Goal: Information Seeking & Learning: Learn about a topic

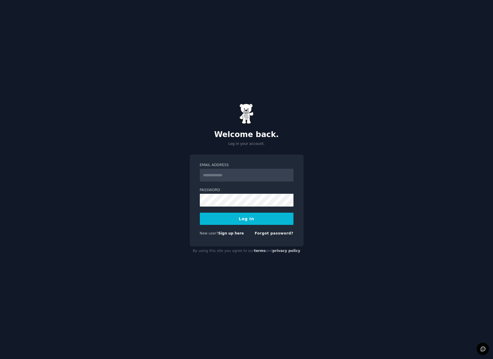
click at [0, 359] on com-1password-button at bounding box center [0, 359] width 0 height 0
type input "**********"
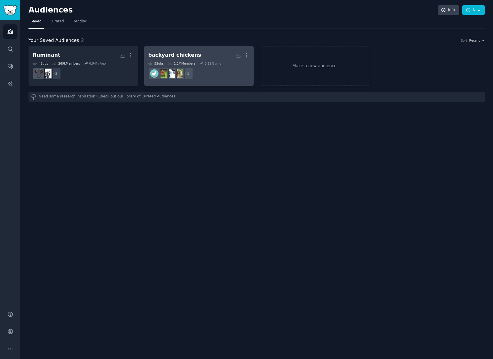
click at [190, 57] on div "backyard chickens" at bounding box center [174, 55] width 53 height 7
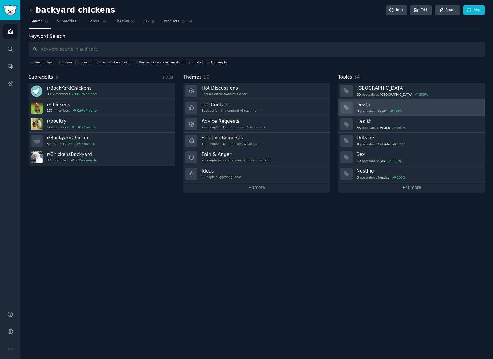
click at [368, 108] on div "3 post s about Death 300 %" at bounding box center [419, 111] width 124 height 6
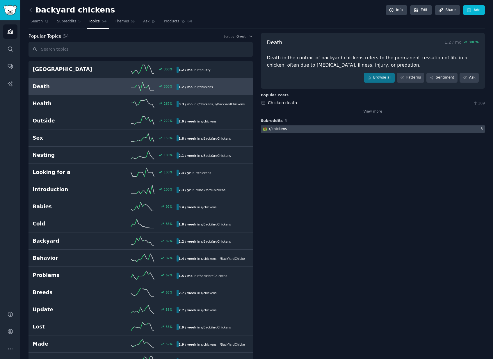
click at [282, 129] on div "r/ chickens" at bounding box center [278, 129] width 18 height 5
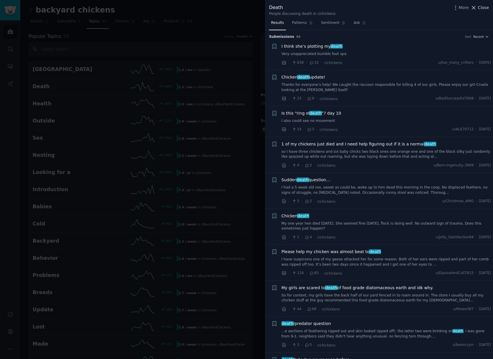
click at [477, 8] on icon at bounding box center [474, 8] width 6 height 6
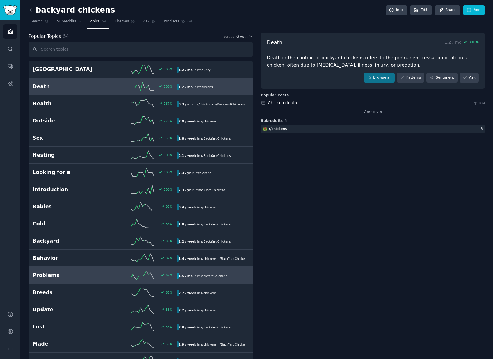
click at [183, 275] on b "1.5 / mo" at bounding box center [186, 275] width 14 height 3
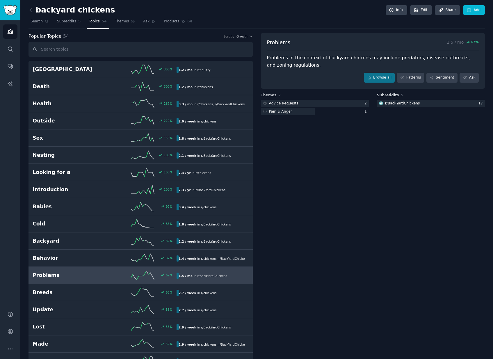
click at [280, 43] on span "Problems" at bounding box center [279, 42] width 24 height 7
click at [285, 104] on div "Advice Requests" at bounding box center [283, 103] width 29 height 5
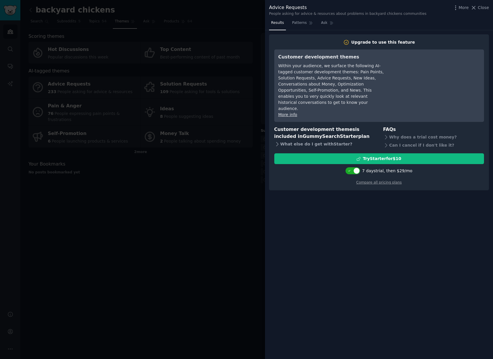
click at [303, 140] on div "What else do I get with Starter ?" at bounding box center [325, 144] width 101 height 8
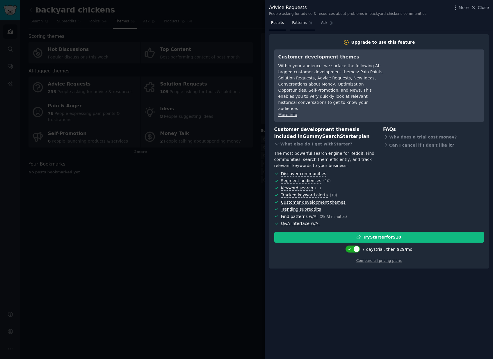
click at [294, 23] on span "Patterns" at bounding box center [299, 22] width 15 height 5
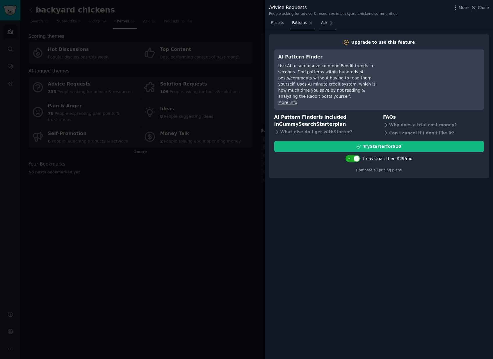
click at [325, 23] on span "Ask" at bounding box center [324, 22] width 6 height 5
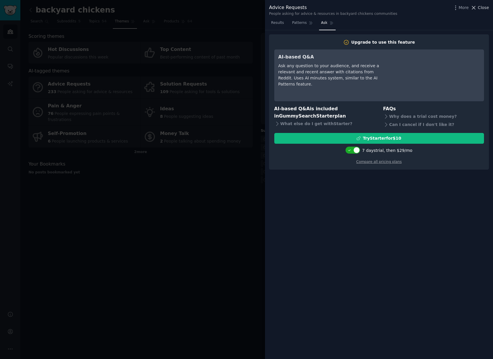
click at [484, 8] on span "Close" at bounding box center [483, 8] width 11 height 6
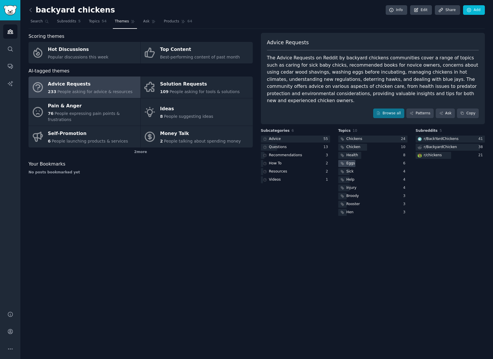
click at [352, 161] on div "Eggs" at bounding box center [351, 163] width 9 height 5
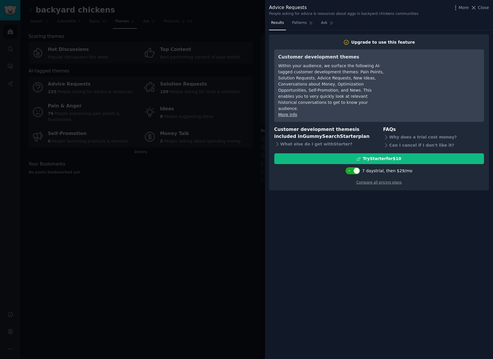
click at [484, 13] on div "Advice Requests People asking for advice & resources about eggs in backyard chi…" at bounding box center [379, 10] width 220 height 12
click at [484, 9] on span "Close" at bounding box center [483, 8] width 11 height 6
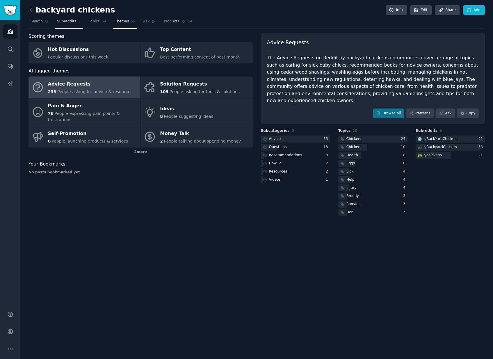
click at [65, 22] on span "Subreddits" at bounding box center [66, 21] width 19 height 5
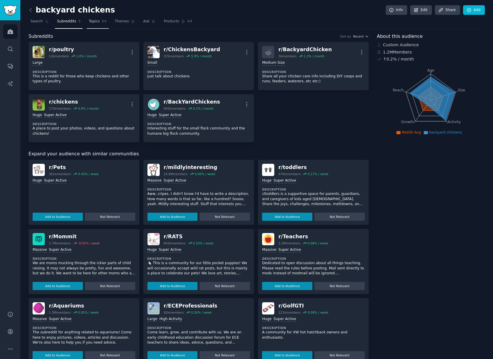
click at [97, 23] on span "Topics" at bounding box center [94, 21] width 11 height 5
